Goal: Information Seeking & Learning: Learn about a topic

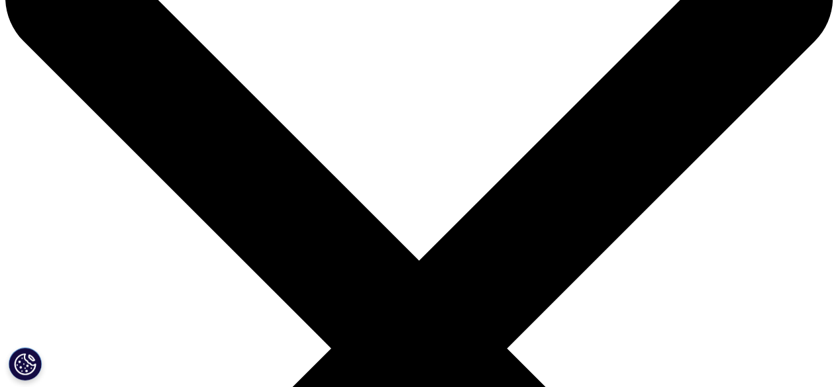
scroll to position [85, 0]
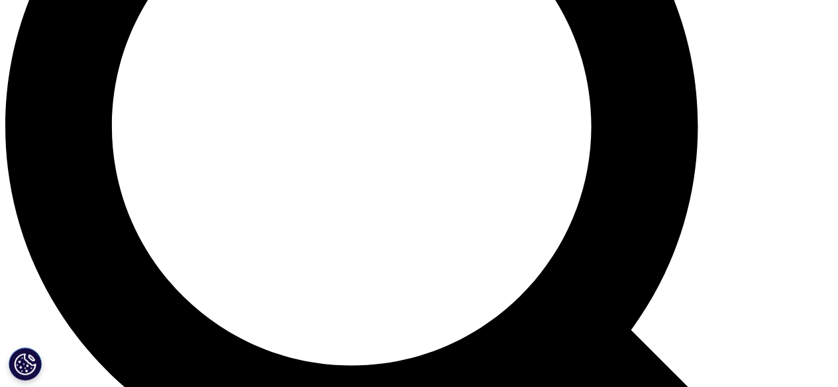
scroll to position [1069, 0]
